Goal: Check status: Check status

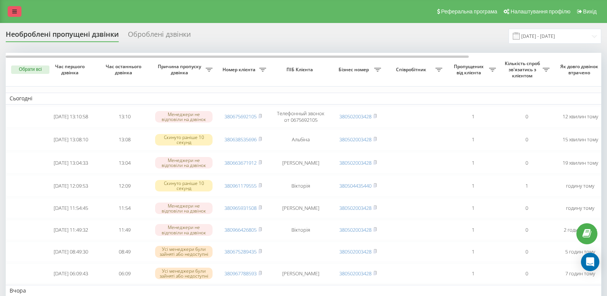
click at [18, 8] on link at bounding box center [15, 11] width 14 height 11
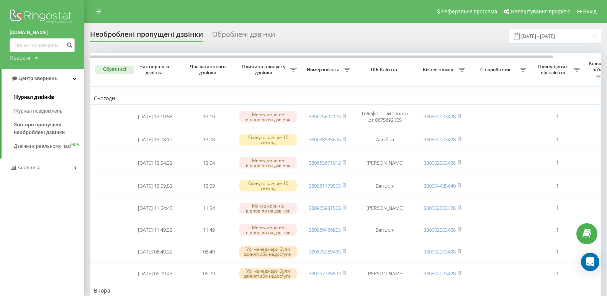
click at [32, 91] on link "Журнал дзвінків" at bounding box center [49, 97] width 70 height 14
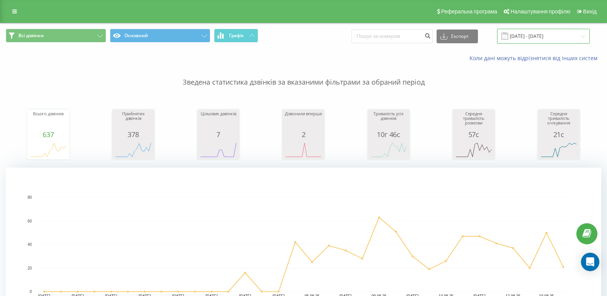
click at [567, 37] on input "[DATE] - [DATE]" at bounding box center [543, 36] width 93 height 15
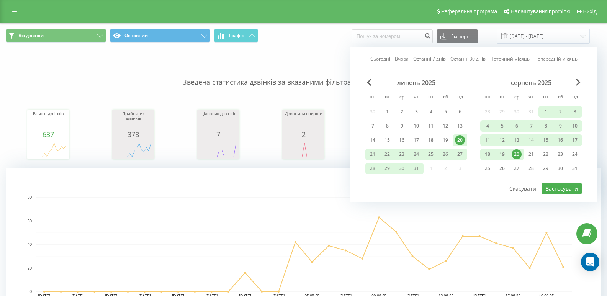
click at [518, 153] on div "20" at bounding box center [517, 154] width 10 height 10
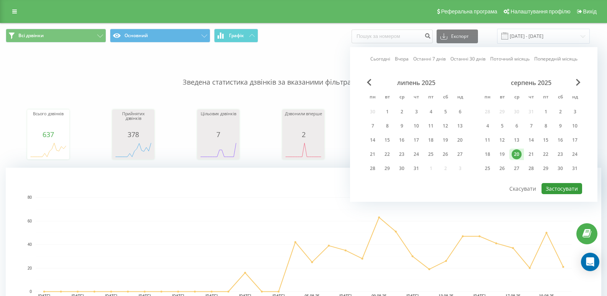
click at [560, 192] on button "Застосувати" at bounding box center [562, 188] width 41 height 11
type input "[DATE] - [DATE]"
